Goal: Navigation & Orientation: Find specific page/section

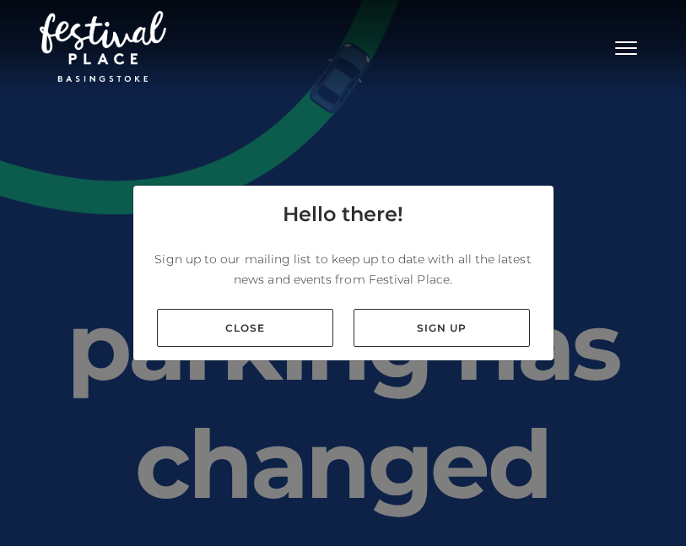
click at [243, 347] on link "Close" at bounding box center [245, 328] width 176 height 38
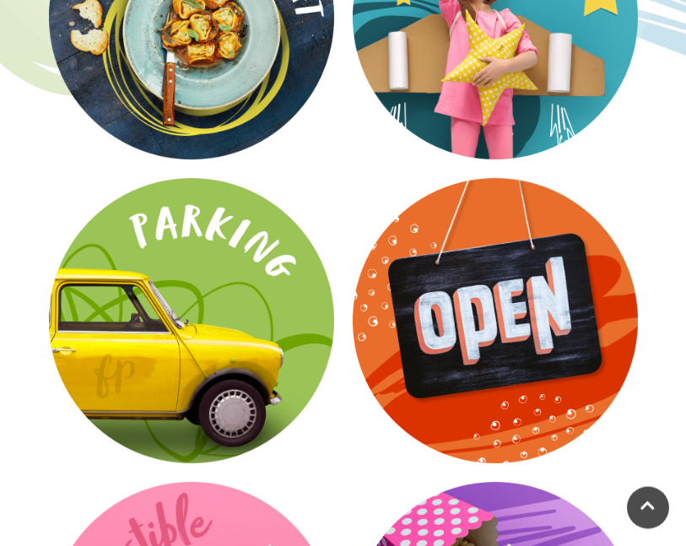
scroll to position [2743, 0]
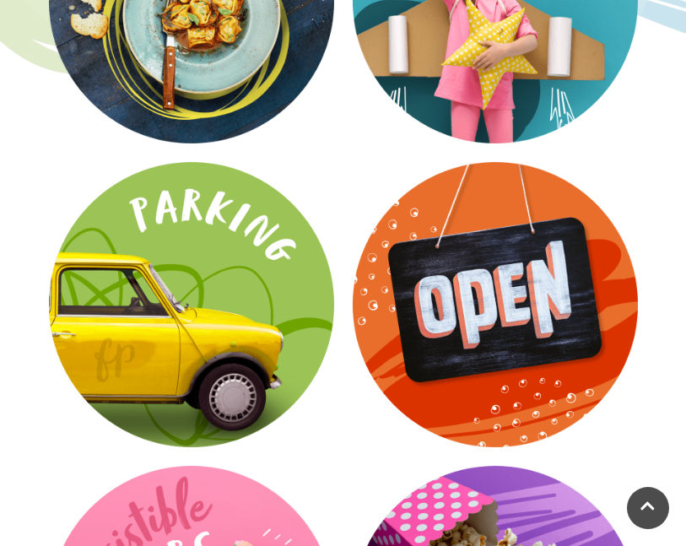
click at [0, 0] on video at bounding box center [0, 0] width 0 height 0
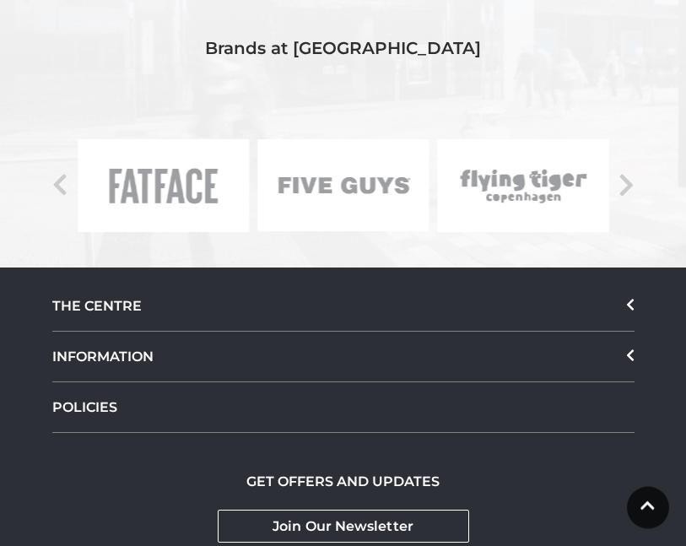
scroll to position [1614, 0]
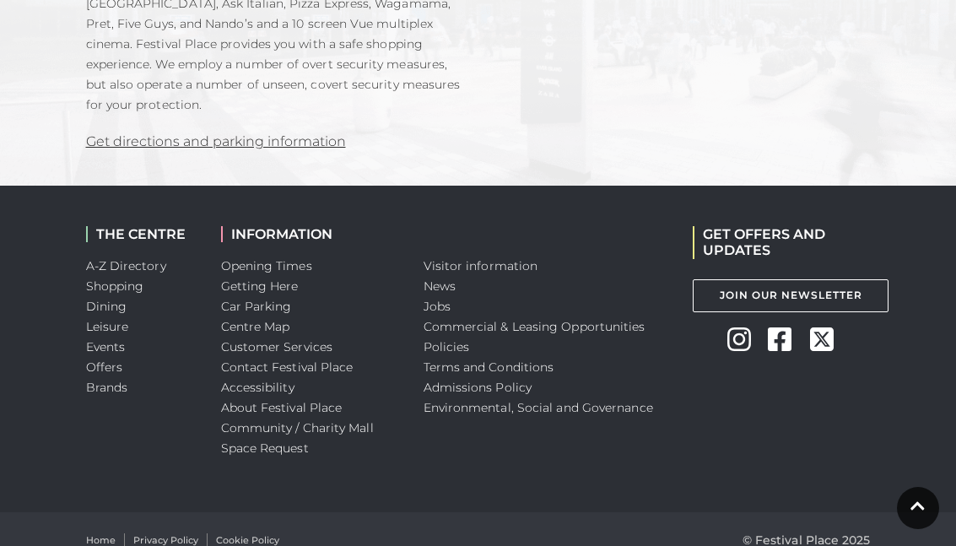
scroll to position [1128, 0]
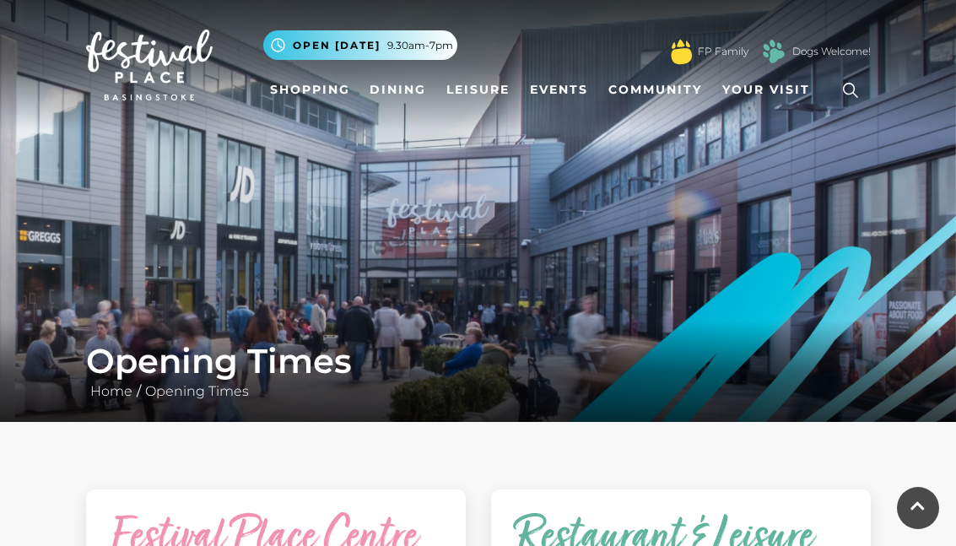
scroll to position [82, 0]
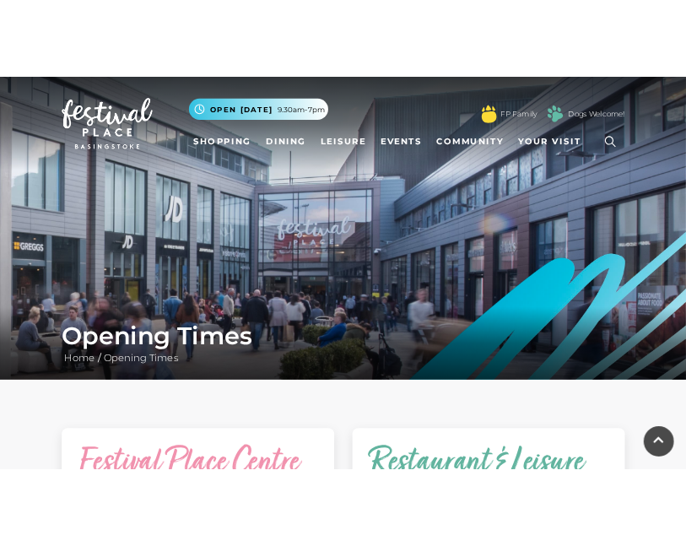
scroll to position [164, 0]
